Goal: Find specific page/section: Find specific page/section

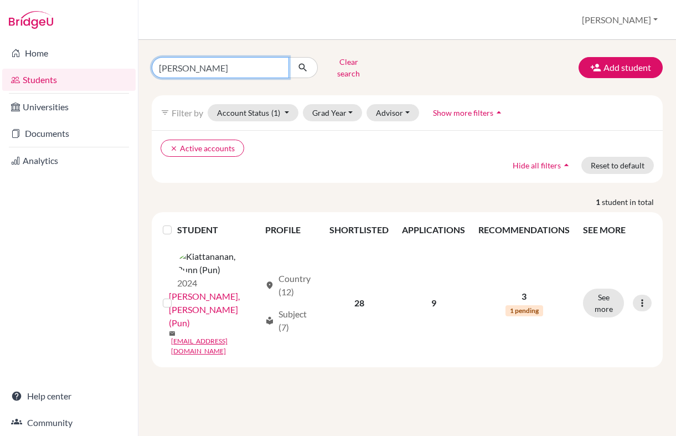
click at [286, 61] on input "[PERSON_NAME]" at bounding box center [220, 67] width 137 height 21
click at [280, 62] on input "[PERSON_NAME]" at bounding box center [220, 67] width 137 height 21
type input "B"
type input "Peem"
click button "submit" at bounding box center [302, 67] width 29 height 21
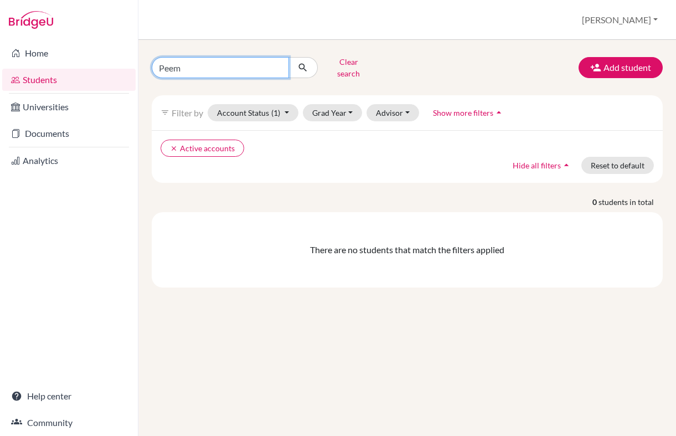
click at [232, 63] on input "Peem" at bounding box center [220, 67] width 137 height 21
type input "Kittitouch"
click button "submit" at bounding box center [302, 67] width 29 height 21
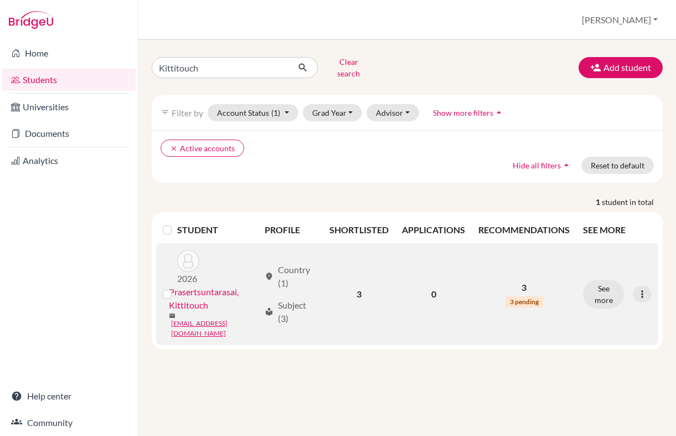
click at [214, 286] on link "Prasertsuntarasai, Kittitouch" at bounding box center [214, 298] width 91 height 27
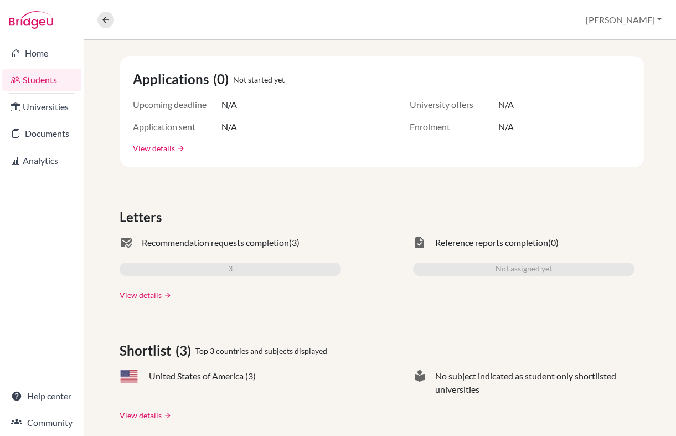
scroll to position [195, 0]
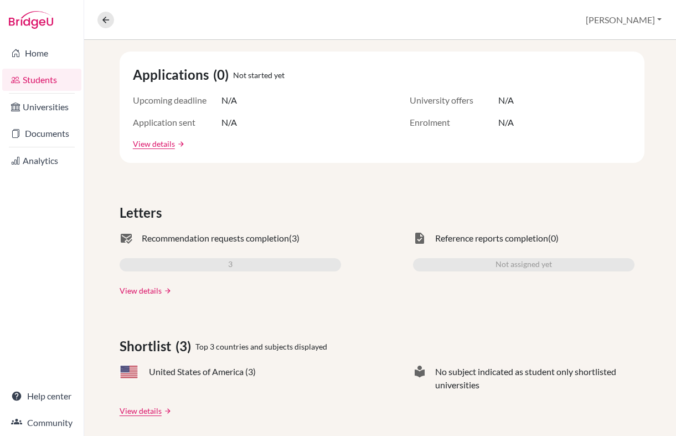
click at [146, 289] on link "View details" at bounding box center [141, 291] width 42 height 12
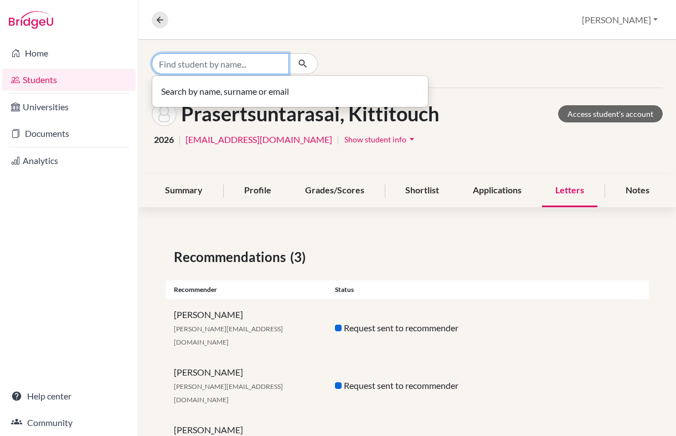
click at [233, 62] on input "Find student by name..." at bounding box center [220, 63] width 137 height 21
type input "Breno"
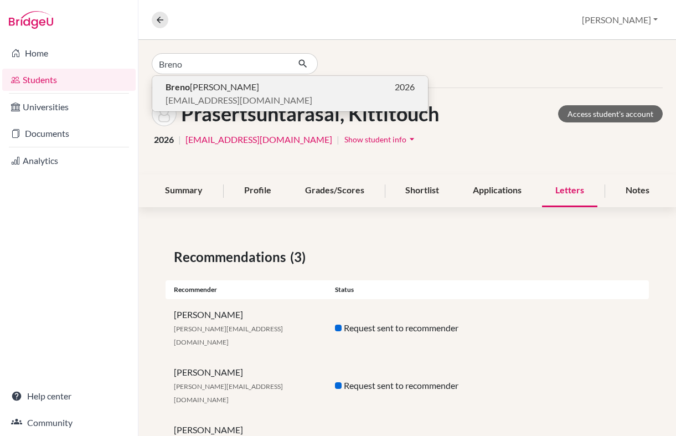
click at [227, 82] on p "[PERSON_NAME] 2026" at bounding box center [290, 86] width 249 height 13
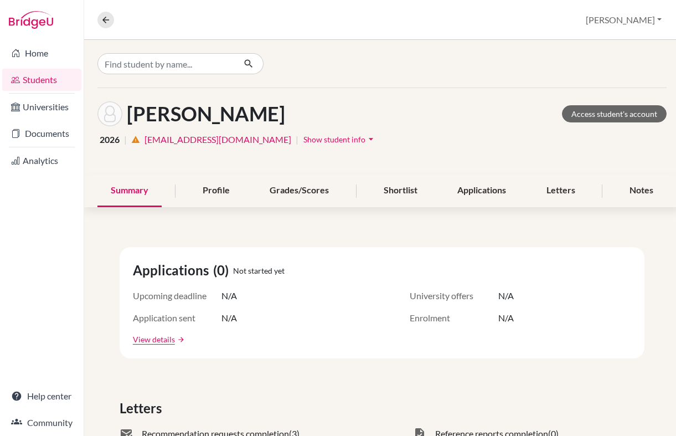
scroll to position [187, 0]
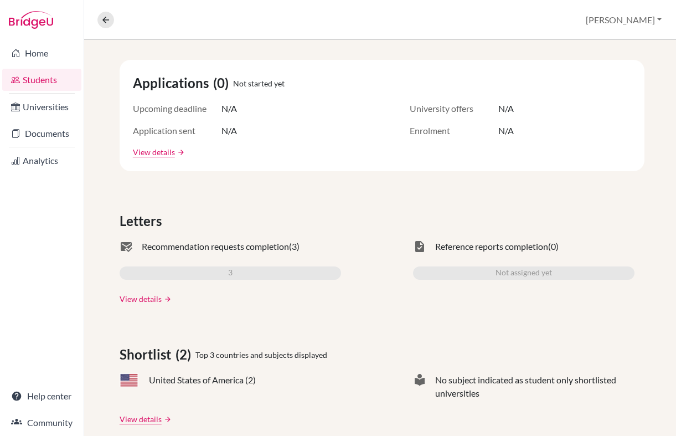
click at [146, 302] on link "View details" at bounding box center [141, 299] width 42 height 12
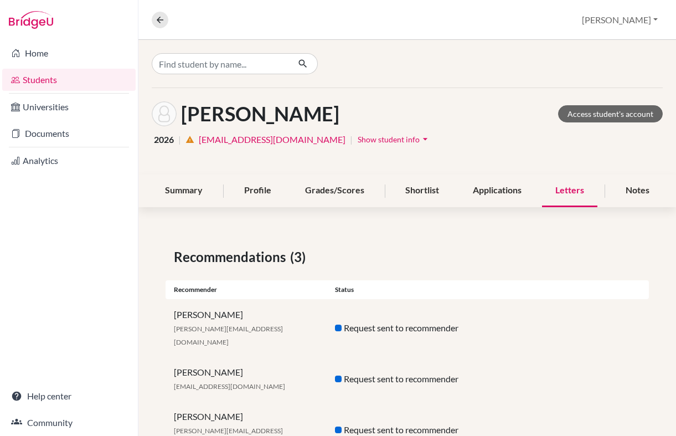
scroll to position [23, 0]
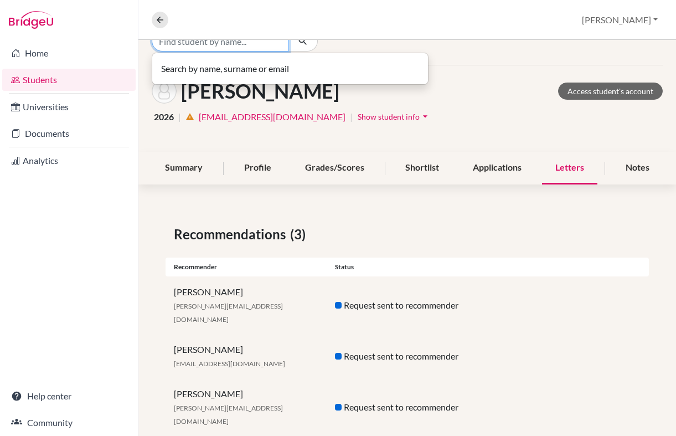
click at [226, 44] on input "Find student by name..." at bounding box center [220, 40] width 137 height 21
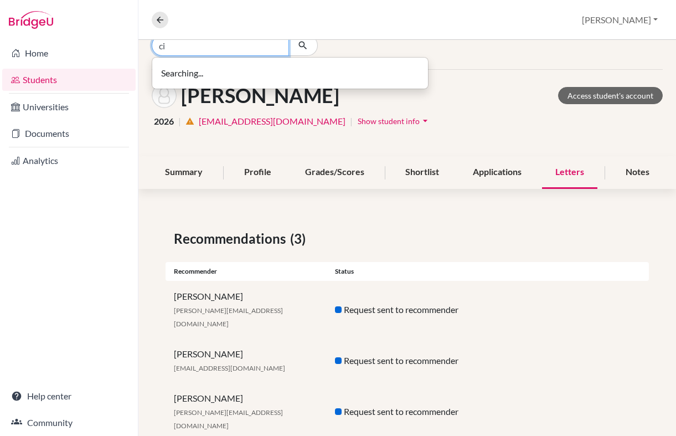
type input "c"
type input "[PERSON_NAME]"
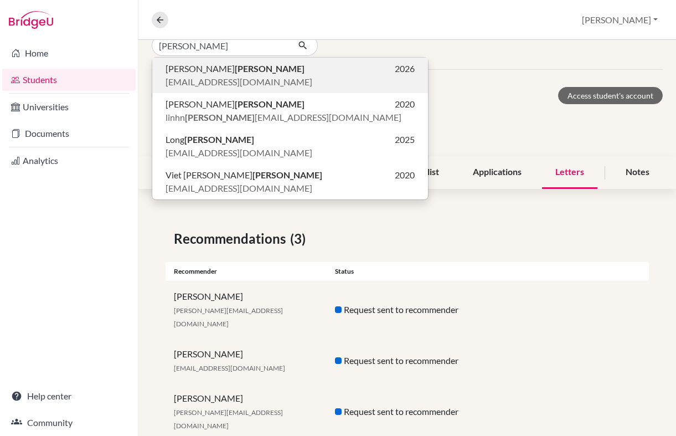
click at [238, 66] on p "[PERSON_NAME] 2026" at bounding box center [290, 68] width 249 height 13
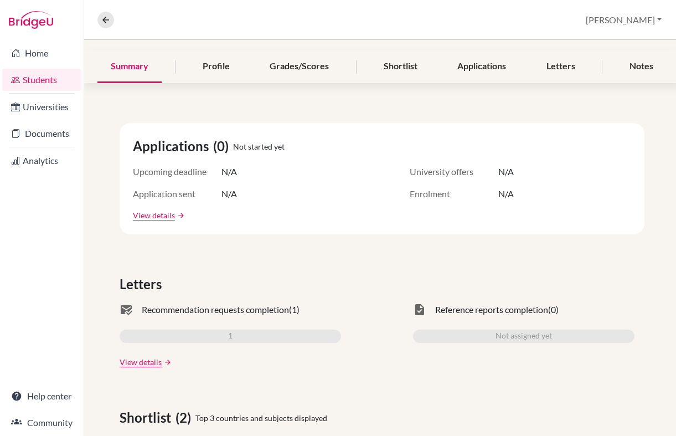
scroll to position [144, 0]
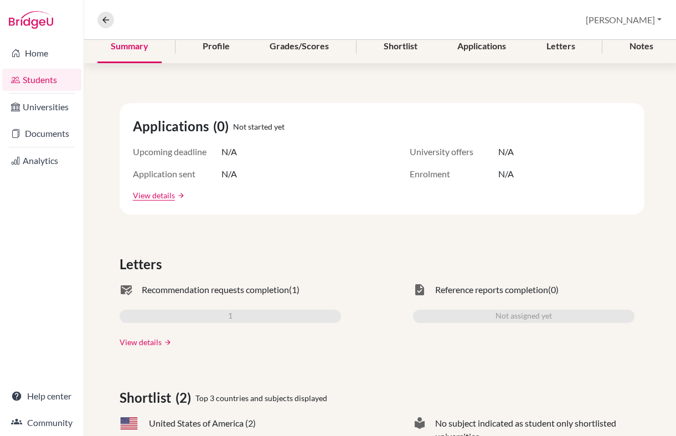
click at [136, 344] on link "View details" at bounding box center [141, 342] width 42 height 12
